Goal: Task Accomplishment & Management: Manage account settings

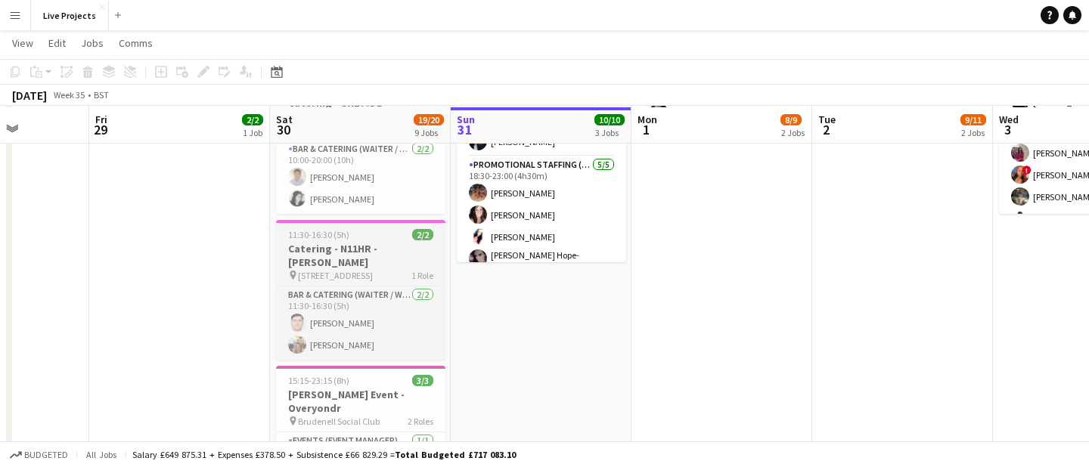
scroll to position [417, 0]
click at [312, 386] on h3 "[PERSON_NAME] Event - Overyondr" at bounding box center [360, 399] width 169 height 27
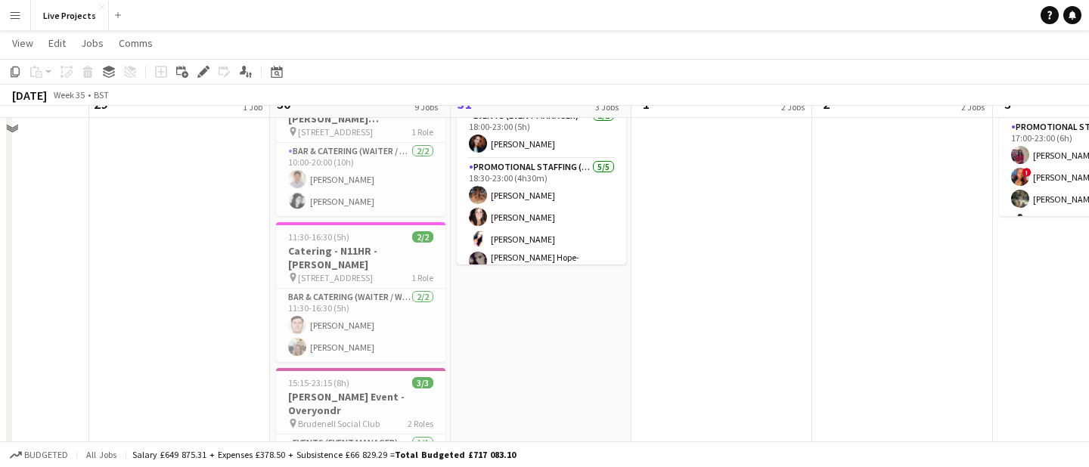
scroll to position [434, 0]
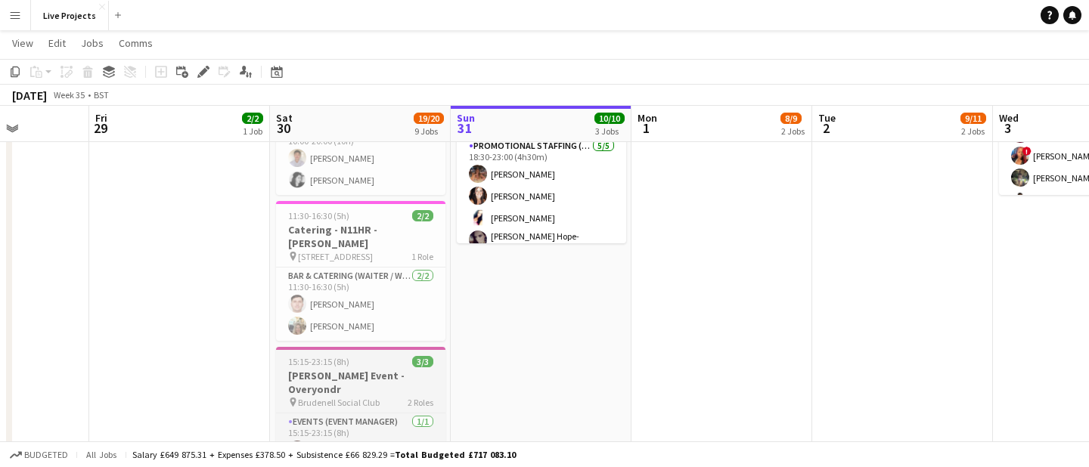
click at [384, 356] on div "15:15-23:15 (8h) 3/3" at bounding box center [360, 361] width 169 height 11
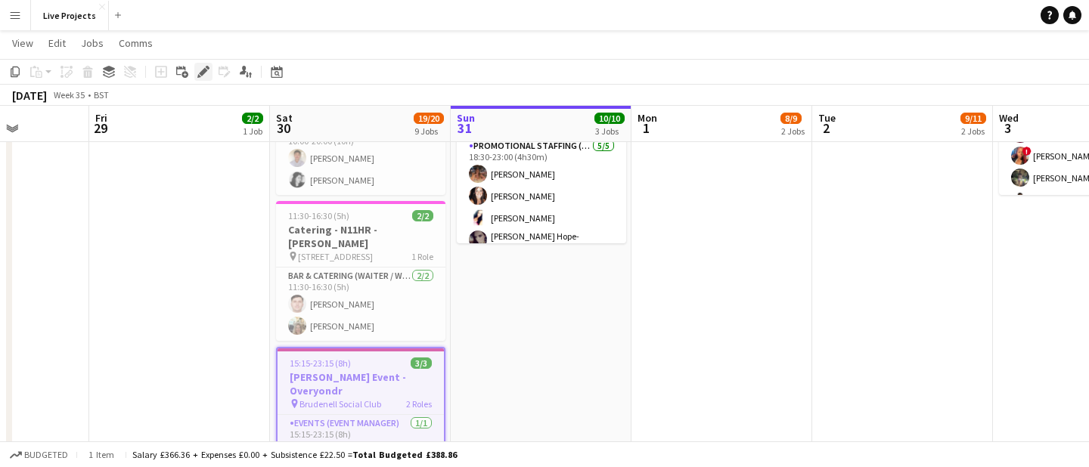
click at [202, 73] on icon at bounding box center [203, 72] width 8 height 8
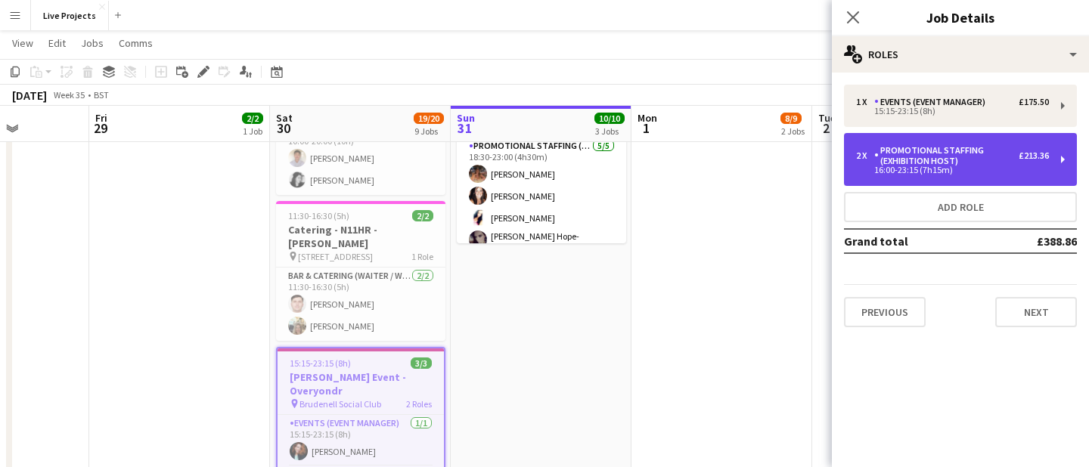
click at [911, 150] on div "Promotional Staffing (Exhibition Host)" at bounding box center [946, 155] width 144 height 21
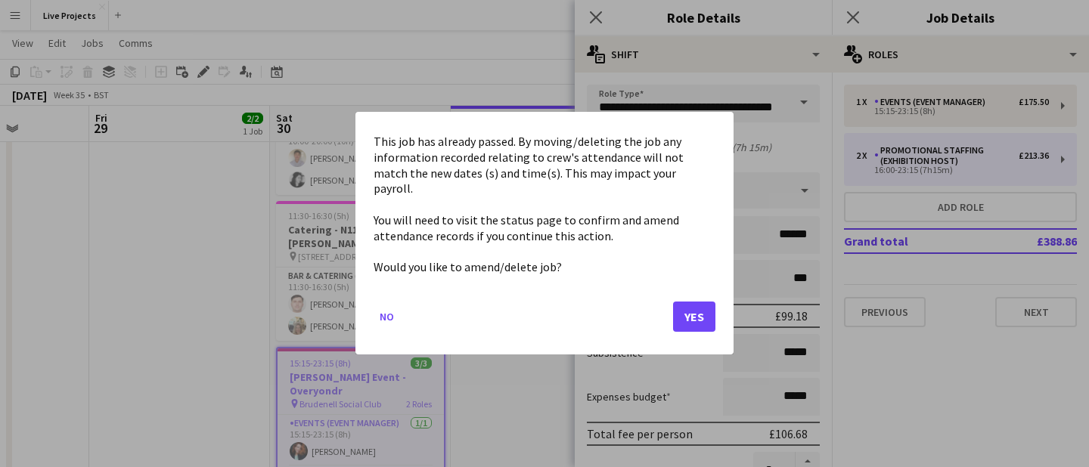
click at [705, 153] on body "Menu Boards Boards Boards All jobs Status Workforce Workforce My Workforce Recr…" at bounding box center [544, 377] width 1089 height 1623
click at [702, 309] on button "Yes" at bounding box center [694, 317] width 42 height 30
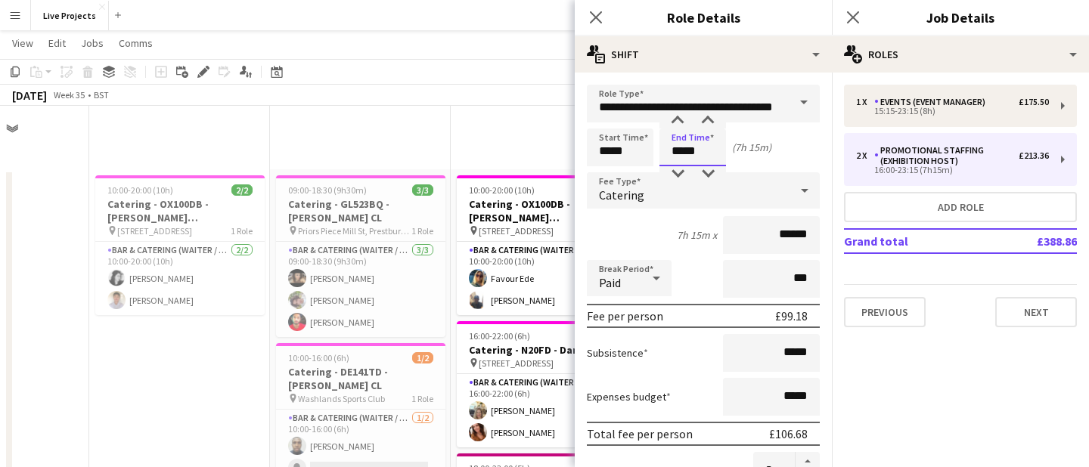
scroll to position [434, 0]
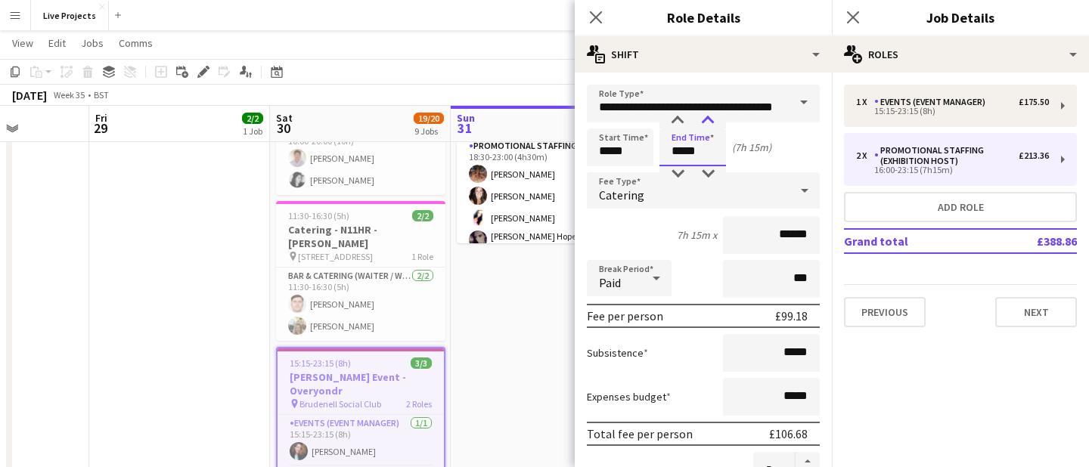
type input "*****"
click at [709, 125] on div at bounding box center [708, 120] width 30 height 15
click at [597, 19] on icon at bounding box center [595, 17] width 14 height 14
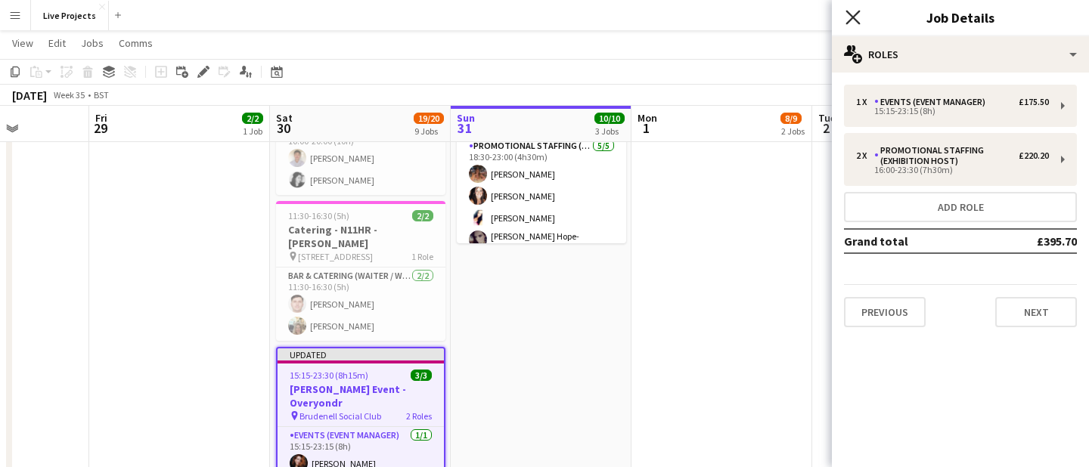
click at [853, 20] on icon "Close pop-in" at bounding box center [852, 17] width 14 height 14
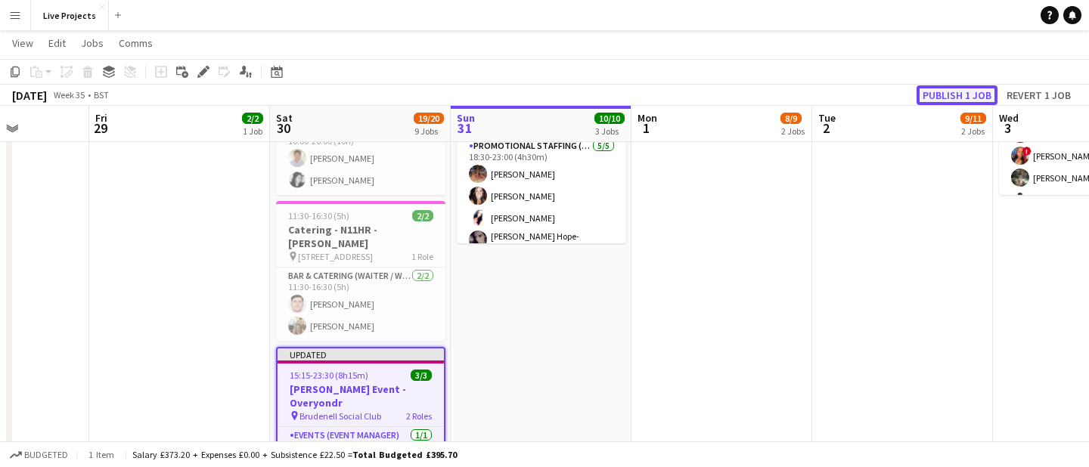
click at [946, 96] on button "Publish 1 job" at bounding box center [956, 95] width 81 height 20
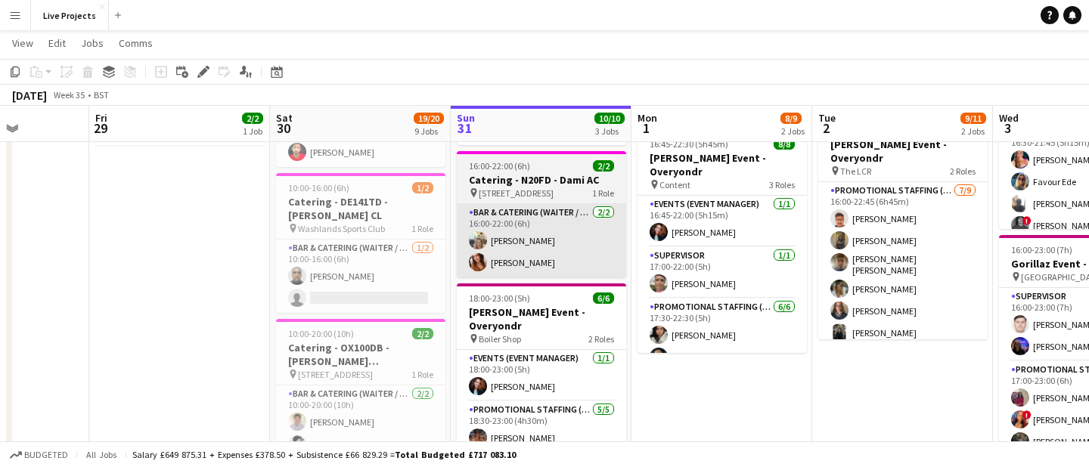
scroll to position [6, 0]
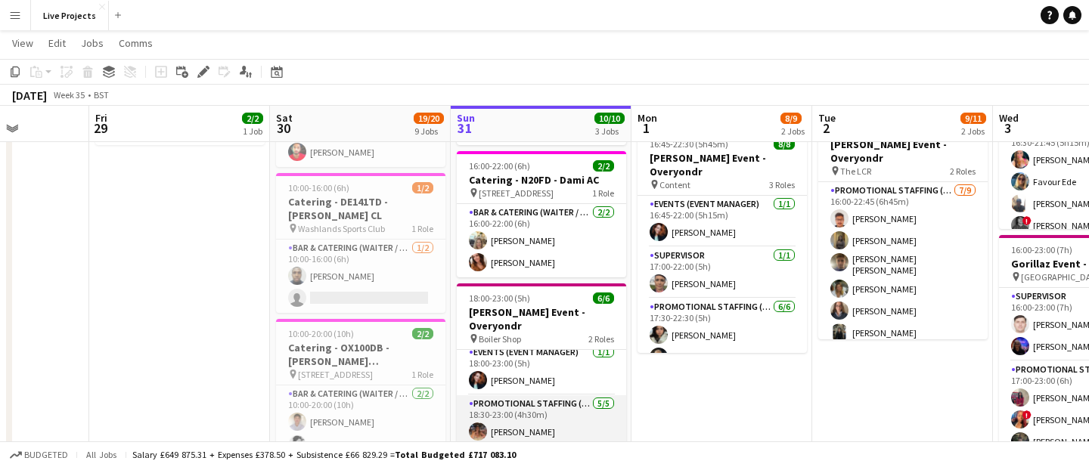
click at [528, 430] on app-card-role "Promotional Staffing (Exhibition Host) [DATE] 18:30-23:00 (4h30m) [PERSON_NAME]…" at bounding box center [541, 467] width 169 height 144
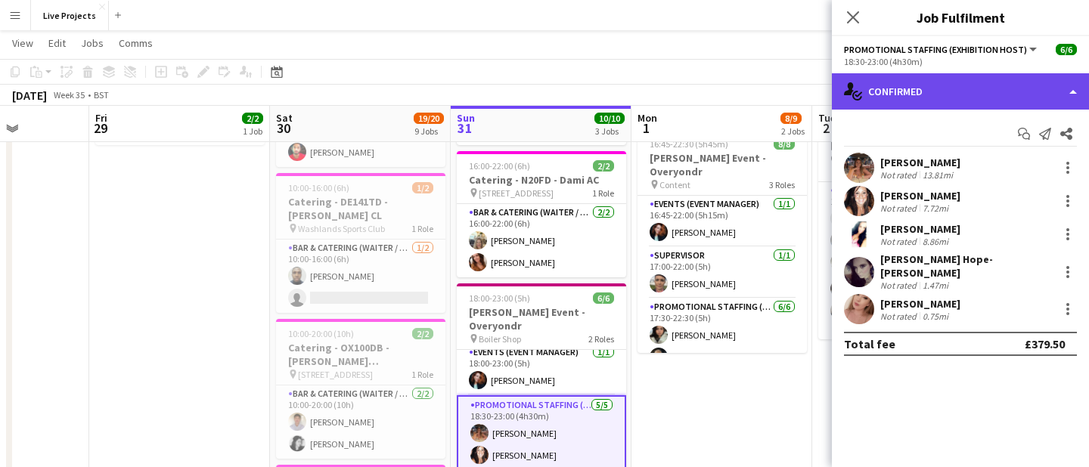
click at [947, 92] on div "single-neutral-actions-check-2 Confirmed" at bounding box center [960, 91] width 257 height 36
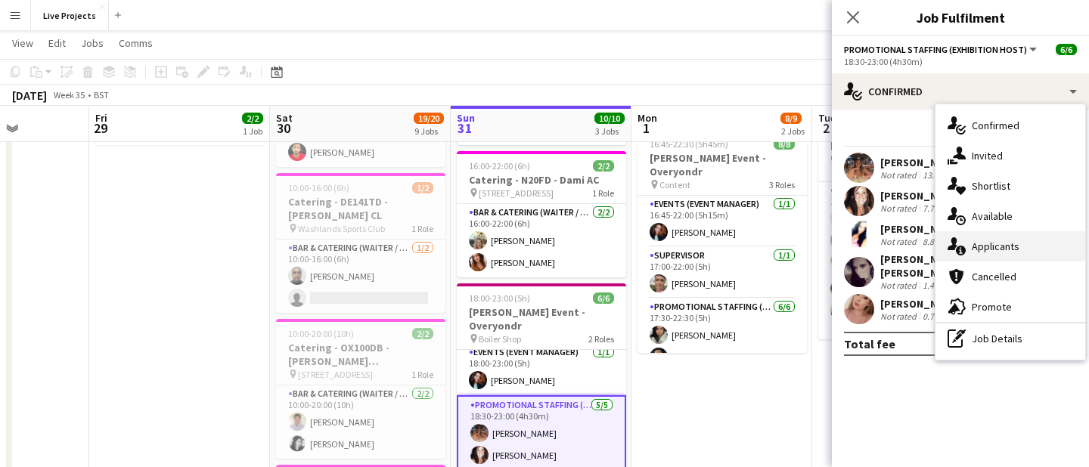
click at [978, 237] on div "single-neutral-actions-information Applicants" at bounding box center [1010, 246] width 150 height 30
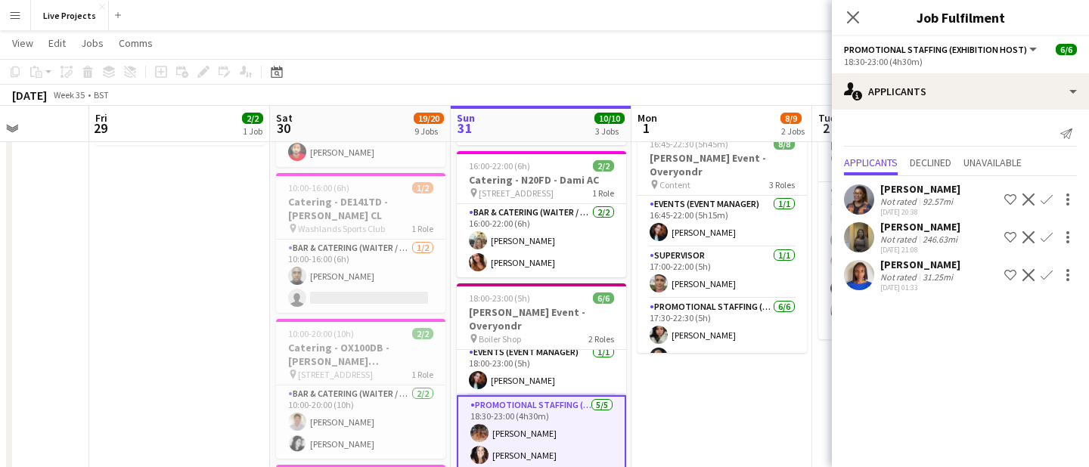
click at [938, 268] on div "[PERSON_NAME]" at bounding box center [920, 265] width 80 height 14
